Goal: Task Accomplishment & Management: Manage account settings

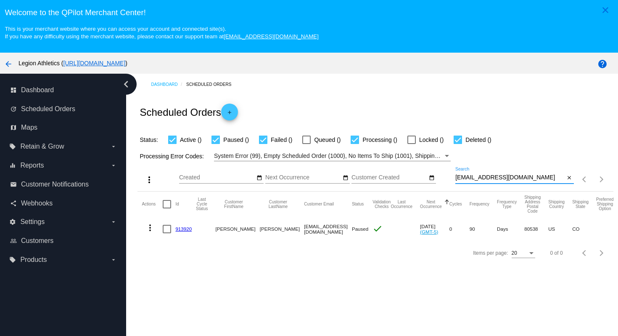
drag, startPoint x: 530, startPoint y: 181, endPoint x: 526, endPoint y: 154, distance: 27.6
click at [526, 156] on app-dashboard-scheduled-orders "Scheduled Orders add Status: Active () Paused () Failed () Queued () Processing…" at bounding box center [376, 179] width 476 height 169
paste input "[EMAIL_ADDRESS]"
type input "[EMAIL_ADDRESS][DOMAIN_NAME]"
click at [508, 105] on div "Scheduled Orders add" at bounding box center [376, 112] width 476 height 34
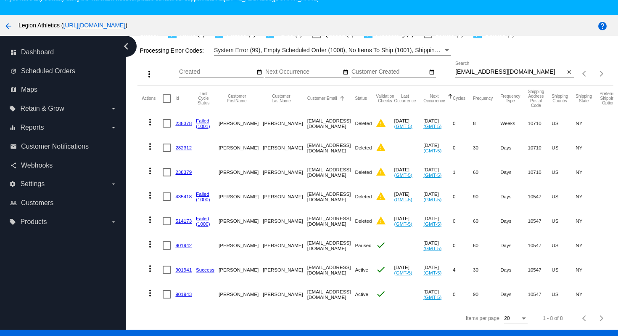
scroll to position [54, 0]
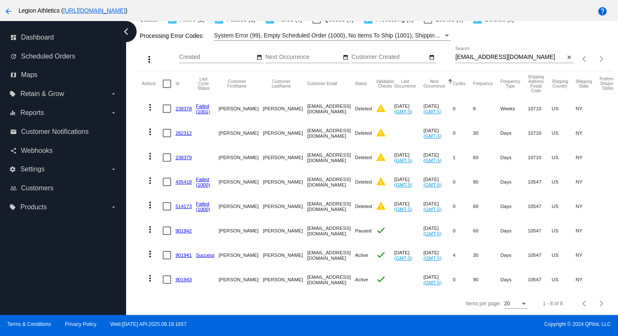
click at [180, 255] on link "901941" at bounding box center [183, 254] width 16 height 5
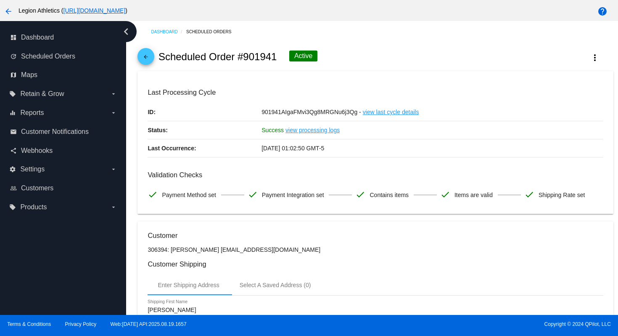
click at [150, 56] on mat-icon "arrow_back" at bounding box center [146, 59] width 10 height 10
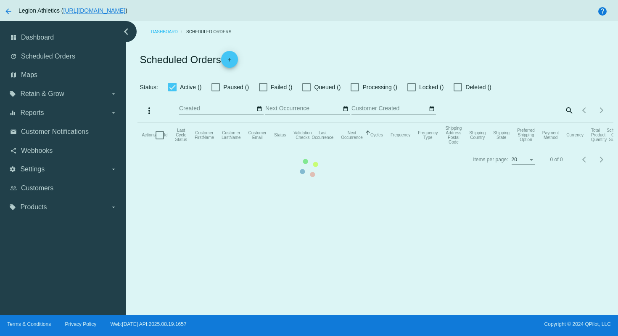
checkbox input "true"
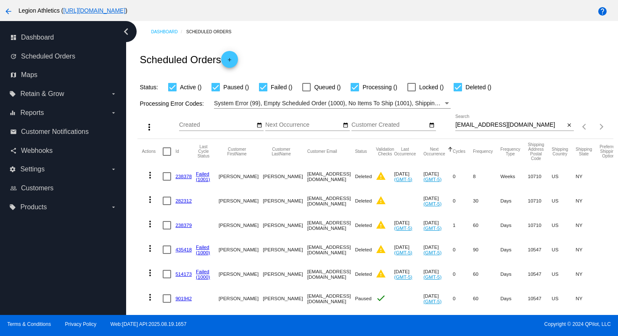
scroll to position [69, 0]
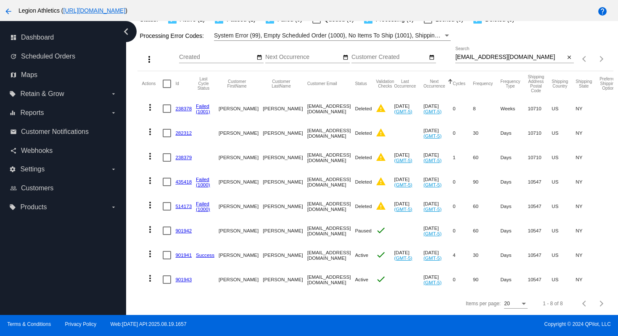
click at [183, 281] on link "901943" at bounding box center [183, 278] width 16 height 5
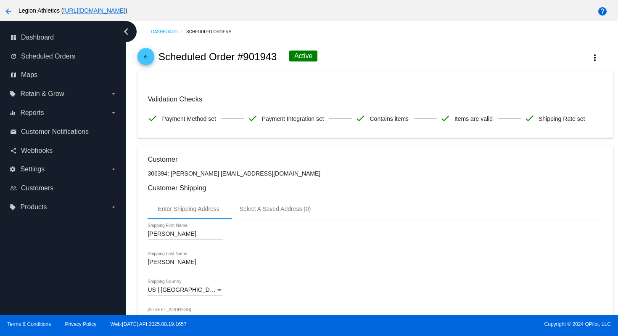
click at [148, 55] on mat-icon "arrow_back" at bounding box center [146, 59] width 10 height 10
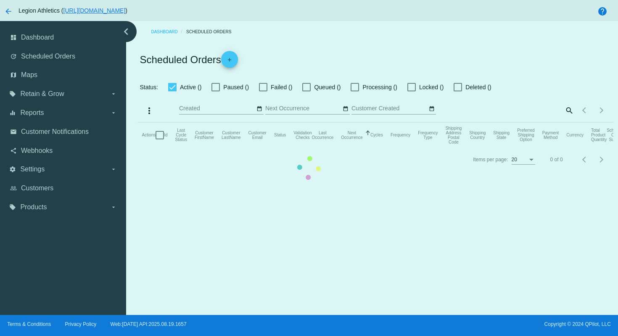
checkbox input "true"
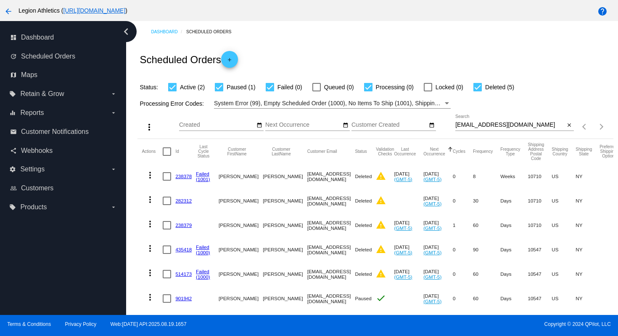
scroll to position [69, 0]
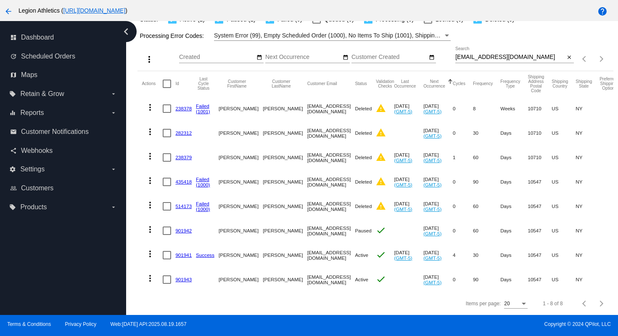
click at [185, 253] on link "901941" at bounding box center [183, 254] width 16 height 5
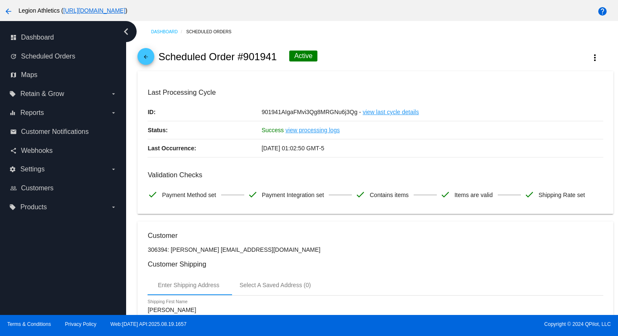
click at [144, 59] on mat-icon "arrow_back" at bounding box center [146, 59] width 10 height 10
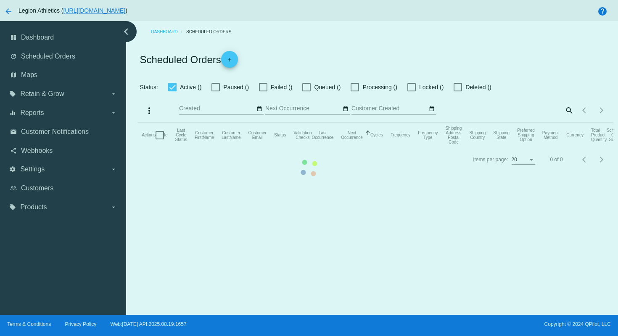
checkbox input "true"
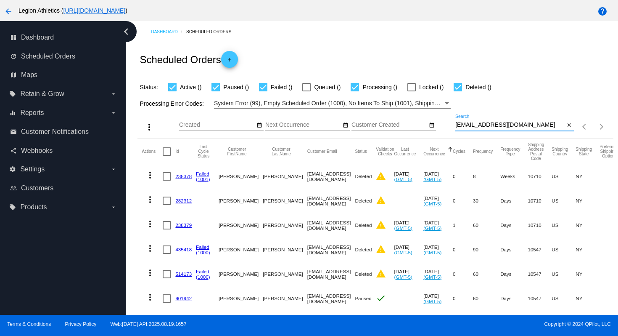
drag, startPoint x: 541, startPoint y: 126, endPoint x: 538, endPoint y: 109, distance: 17.2
click at [538, 109] on div "more_vert Aug Jan Feb Mar [DATE]" at bounding box center [376, 124] width 476 height 30
paste input "[PERSON_NAME].seger2"
type input "[PERSON_NAME][EMAIL_ADDRESS][DOMAIN_NAME]"
click at [516, 65] on div "Scheduled Orders add" at bounding box center [376, 59] width 476 height 34
